Goal: Use online tool/utility

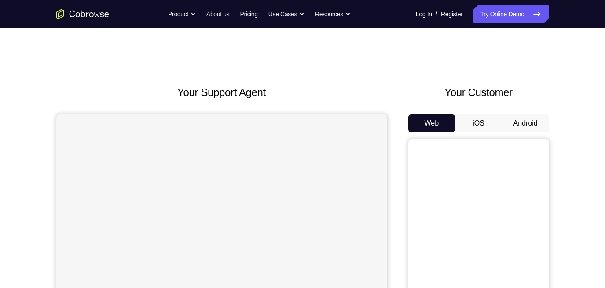
click at [522, 124] on button "Android" at bounding box center [525, 123] width 47 height 18
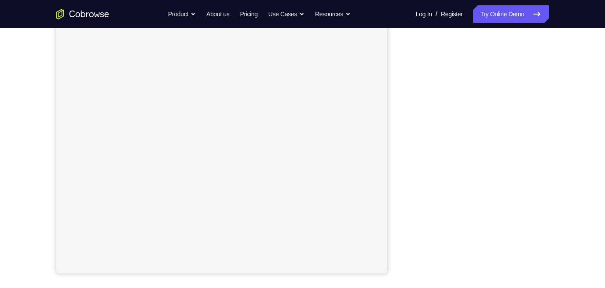
scroll to position [137, 0]
click at [583, 81] on div "Your Support Agent Your Customer Web iOS Android Next Steps We’d be happy to gi…" at bounding box center [302, 181] width 563 height 580
click at [589, 139] on div "Your Support Agent Your Customer Web iOS Android Next Steps We’d be happy to gi…" at bounding box center [302, 187] width 605 height 580
click at [589, 146] on div "Your Support Agent Your Customer Web iOS Android Next Steps We’d be happy to gi…" at bounding box center [302, 187] width 605 height 580
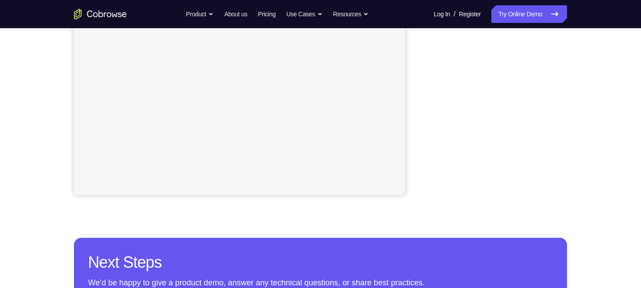
scroll to position [216, 0]
